Goal: Information Seeking & Learning: Learn about a topic

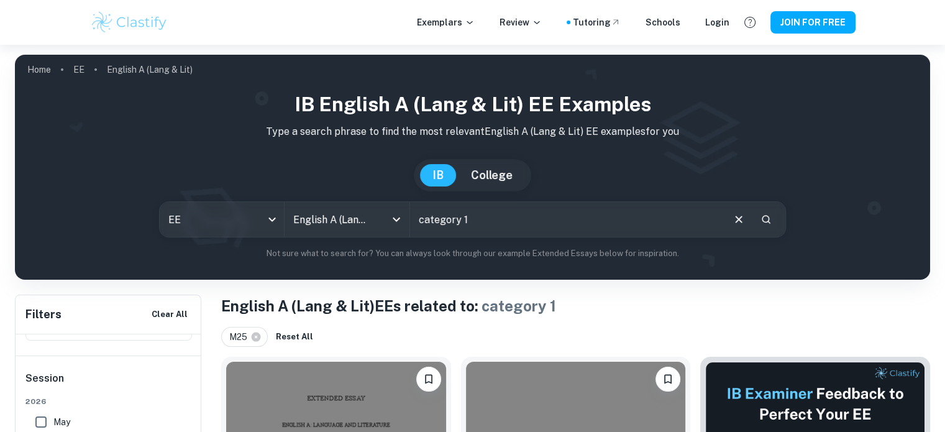
click at [515, 221] on input "category 1" at bounding box center [566, 219] width 312 height 35
type input "c"
paste input ""Post-colonialism in [GEOGRAPHIC_DATA][PERSON_NAME] Things Fall Apart and [PERS…"
type input ""Post-colonialism in [GEOGRAPHIC_DATA][PERSON_NAME] Things Fall Apart and [PERS…"
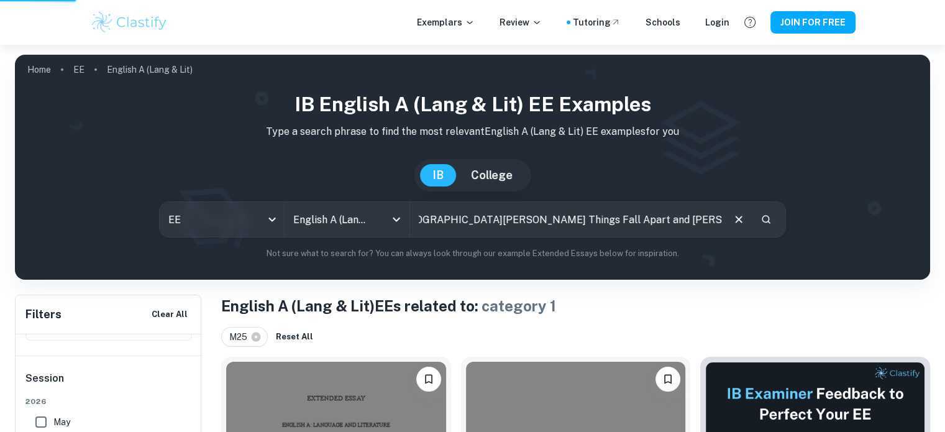
scroll to position [0, 0]
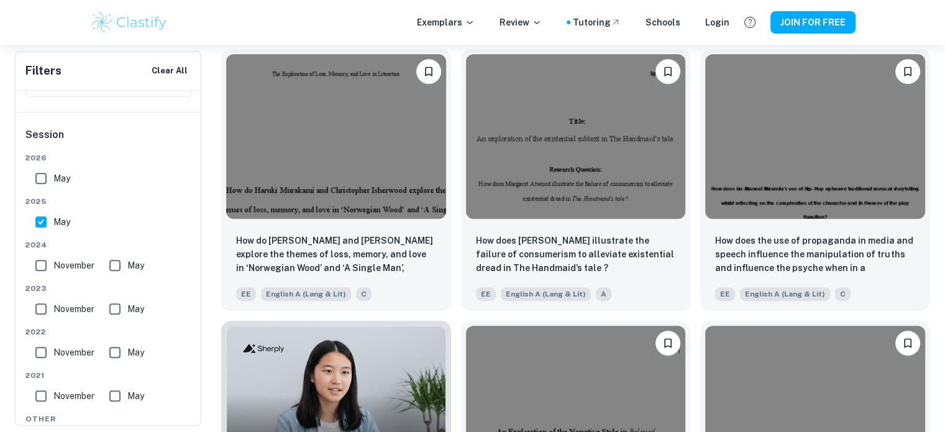
scroll to position [584, 0]
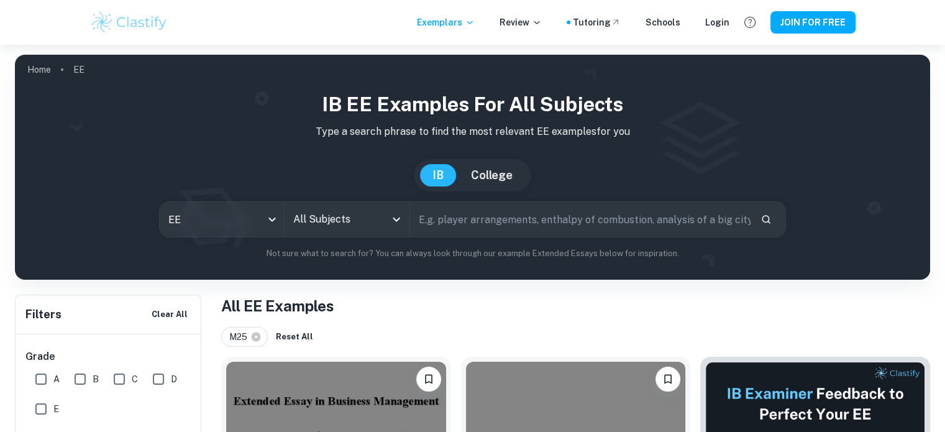
click at [301, 211] on input "All Subjects" at bounding box center [337, 220] width 94 height 24
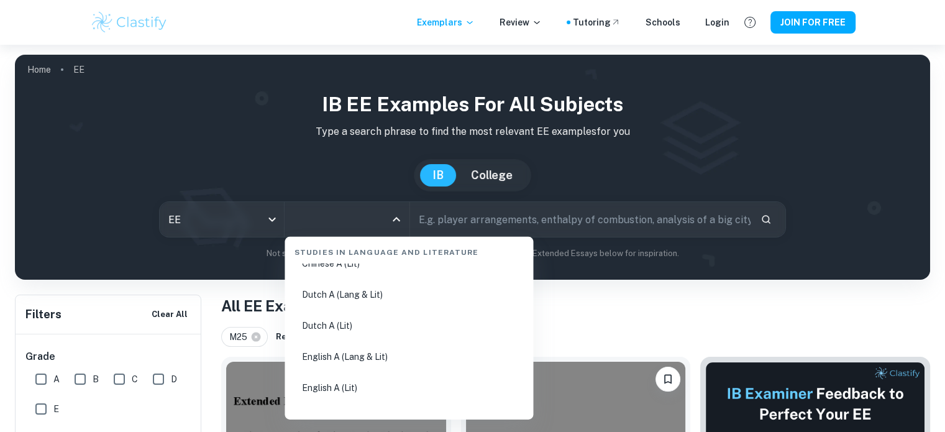
scroll to position [119, 0]
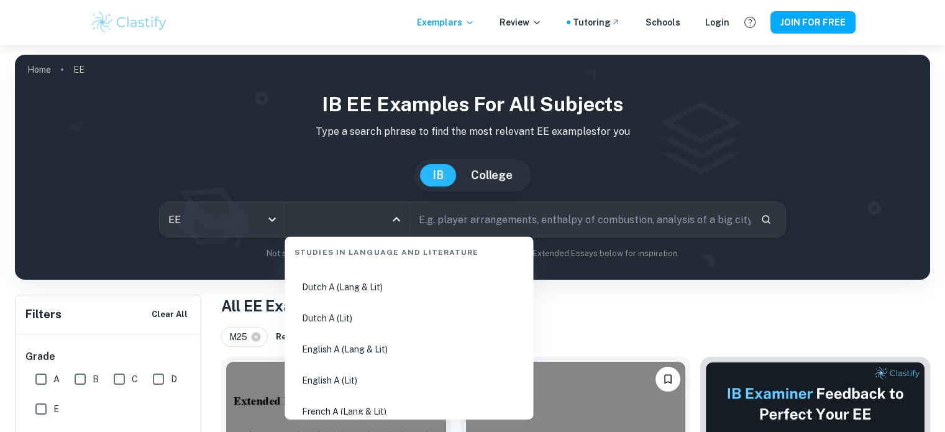
click at [375, 340] on li "English A (Lang & Lit)" at bounding box center [409, 349] width 239 height 29
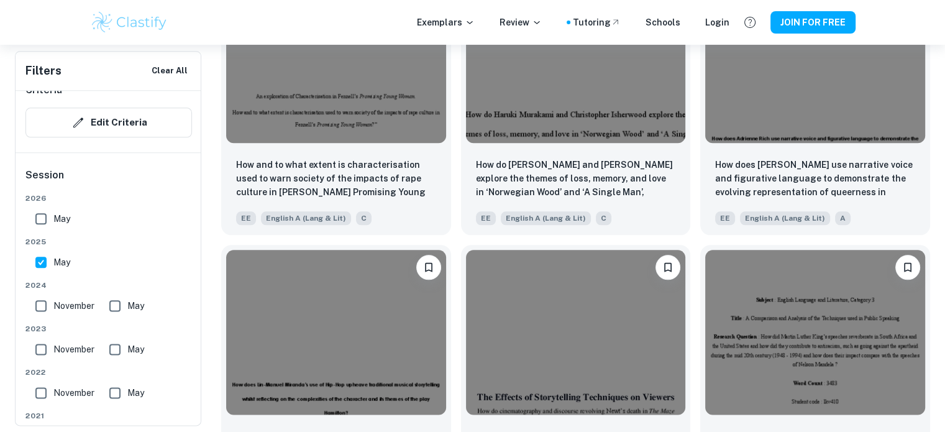
scroll to position [1466, 0]
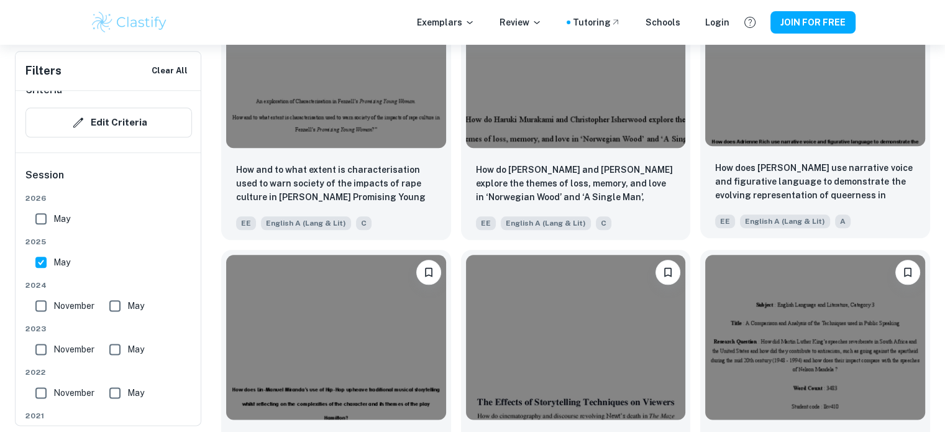
click at [871, 151] on div at bounding box center [816, 63] width 230 height 175
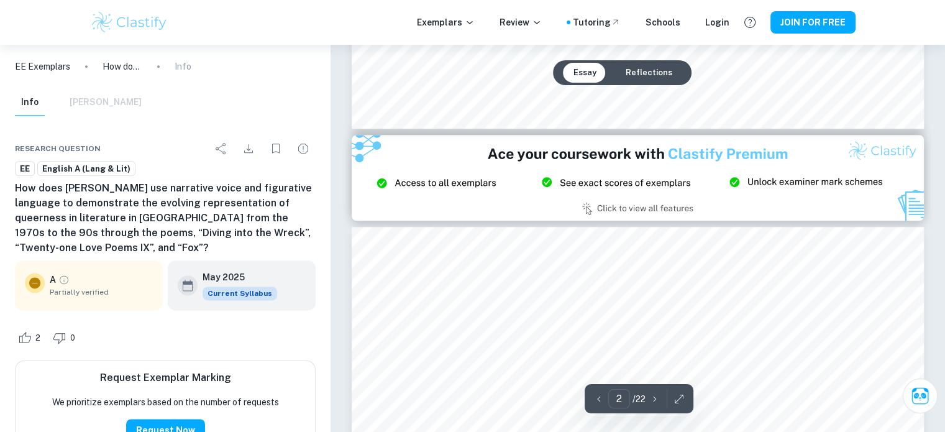
type input "3"
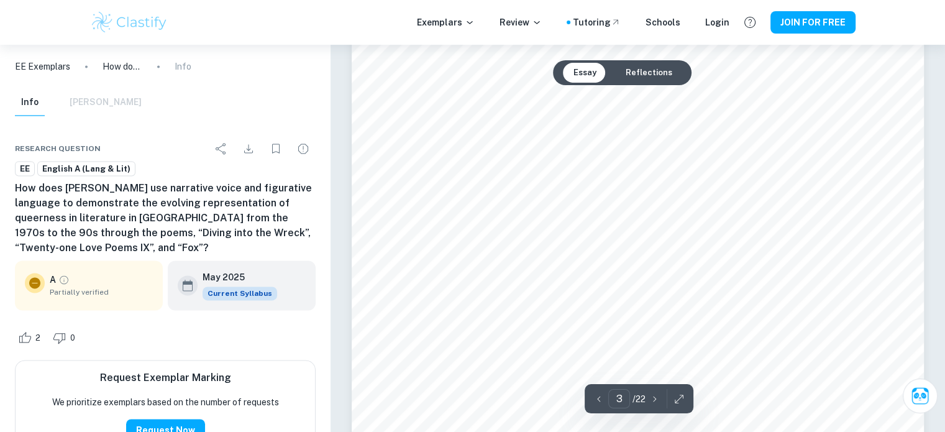
scroll to position [1706, 0]
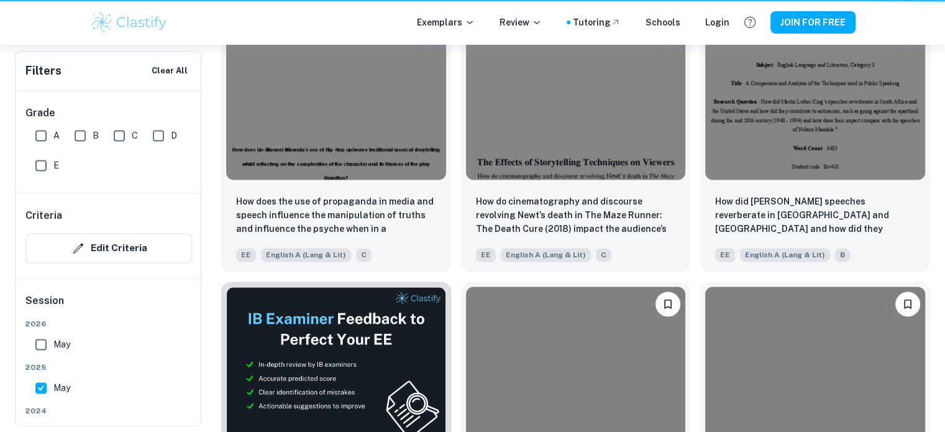
scroll to position [1466, 0]
